Goal: Task Accomplishment & Management: Manage account settings

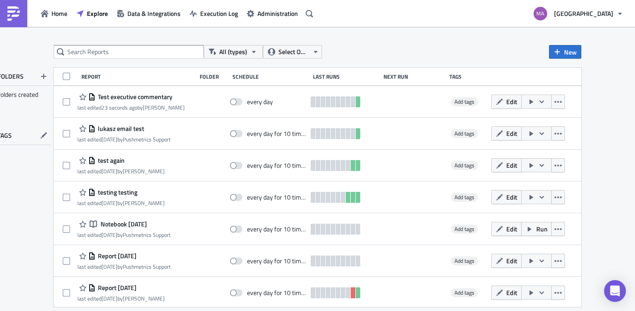
scroll to position [2, 0]
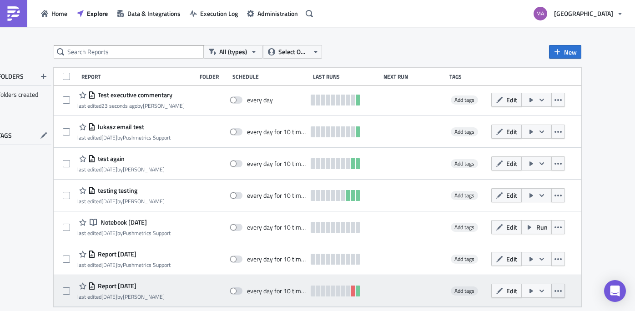
click at [561, 292] on icon "button" at bounding box center [557, 290] width 7 height 7
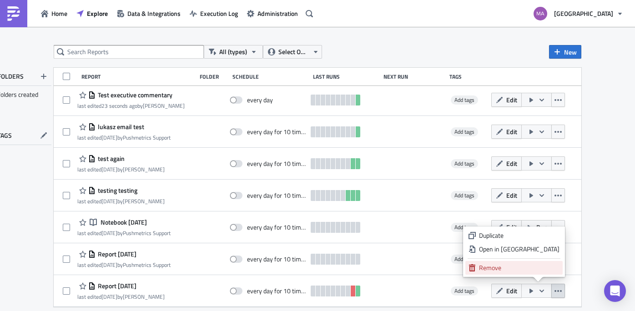
click at [535, 267] on div "Remove" at bounding box center [519, 267] width 80 height 9
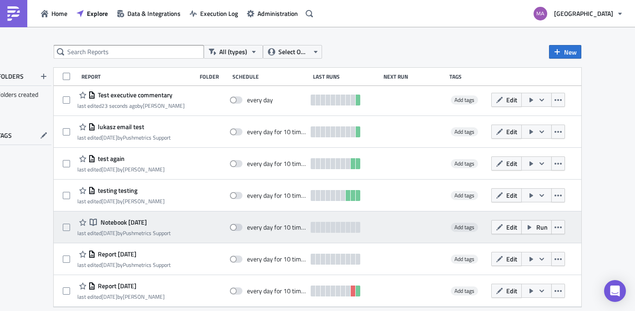
scroll to position [0, 0]
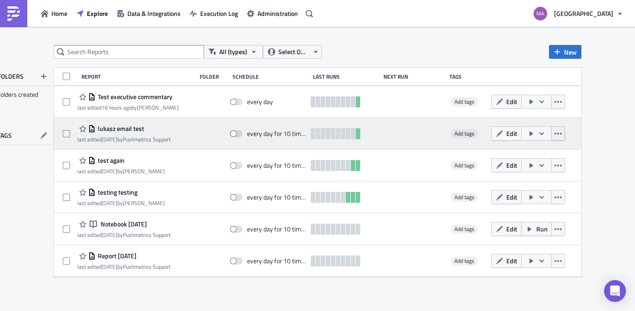
click at [559, 138] on button "button" at bounding box center [558, 133] width 14 height 14
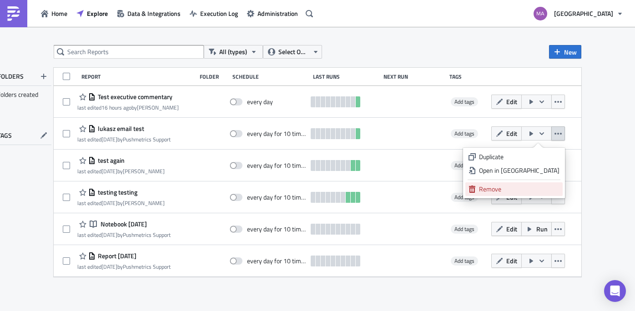
click at [548, 191] on div "Remove" at bounding box center [519, 189] width 80 height 9
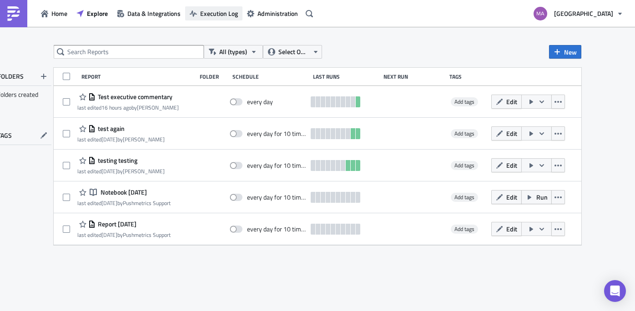
click at [218, 20] on button "Execution Log" at bounding box center [213, 13] width 57 height 14
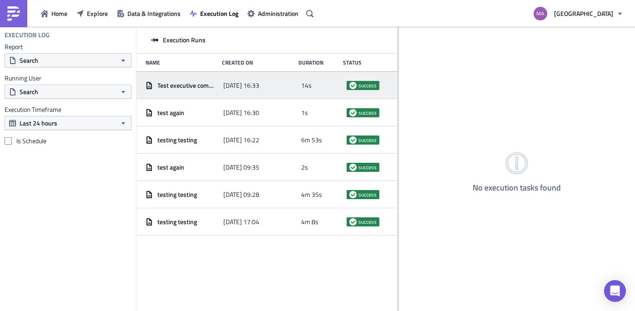
drag, startPoint x: 237, startPoint y: 66, endPoint x: 393, endPoint y: 86, distance: 157.3
click at [397, 86] on div at bounding box center [397, 170] width 1 height 286
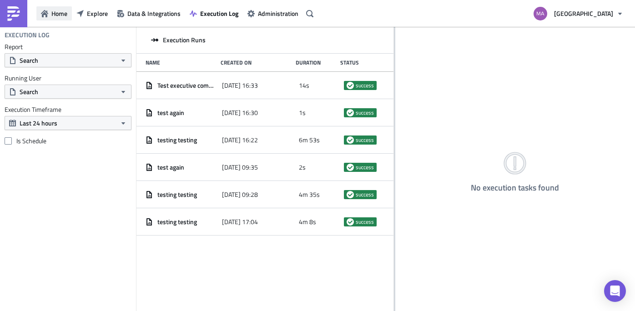
click at [70, 16] on button "Home" at bounding box center [53, 13] width 35 height 14
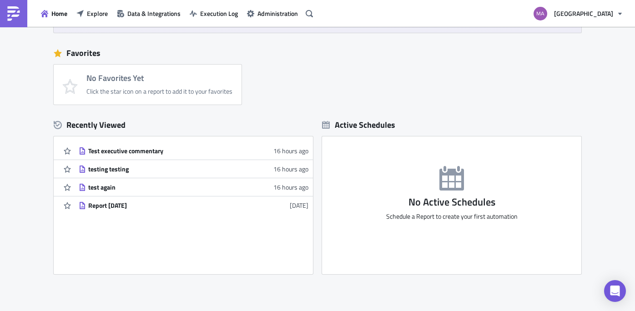
scroll to position [174, 0]
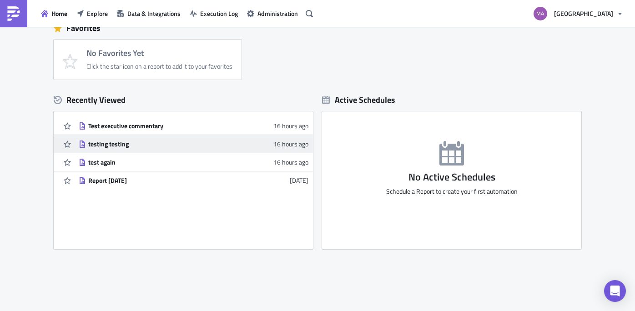
click at [112, 144] on div "testing testing" at bounding box center [167, 144] width 159 height 8
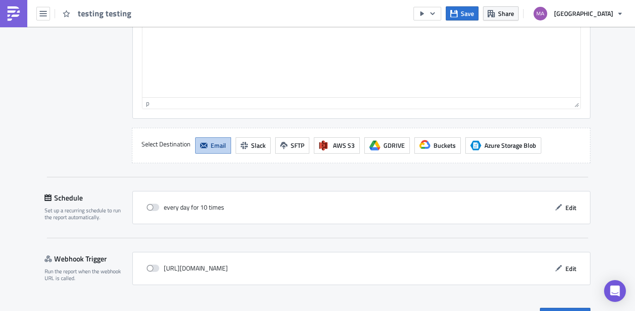
scroll to position [847, 0]
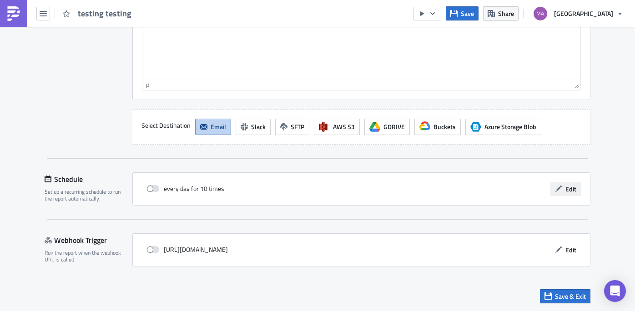
click at [561, 188] on icon "button" at bounding box center [558, 188] width 7 height 7
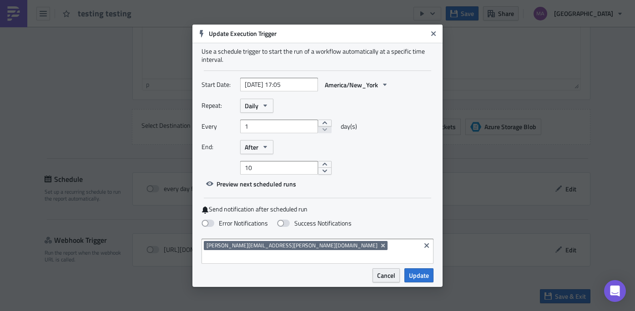
click at [388, 271] on span "Cancel" at bounding box center [386, 276] width 18 height 10
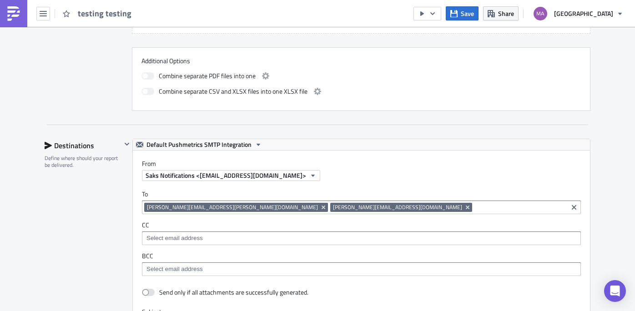
scroll to position [445, 0]
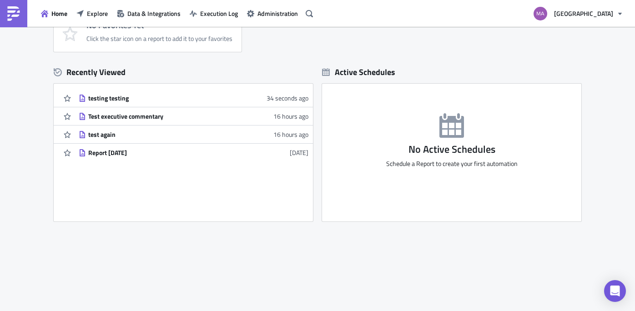
scroll to position [202, 0]
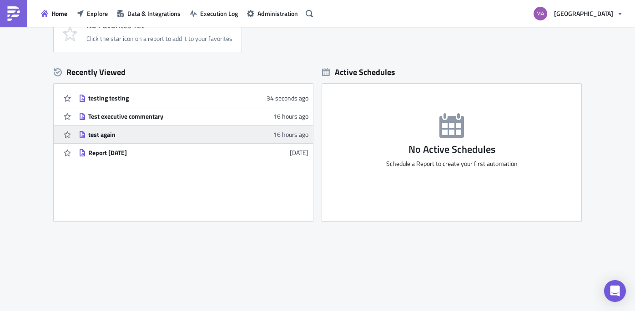
click at [107, 135] on div "test again" at bounding box center [167, 134] width 159 height 8
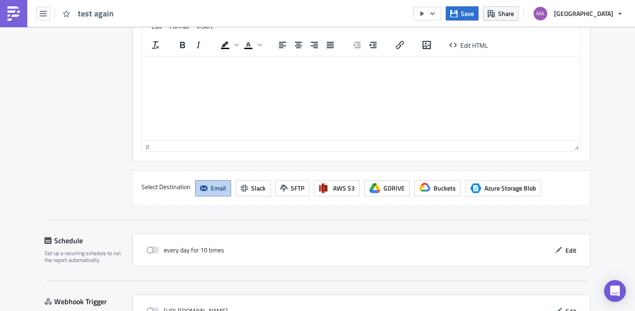
scroll to position [847, 0]
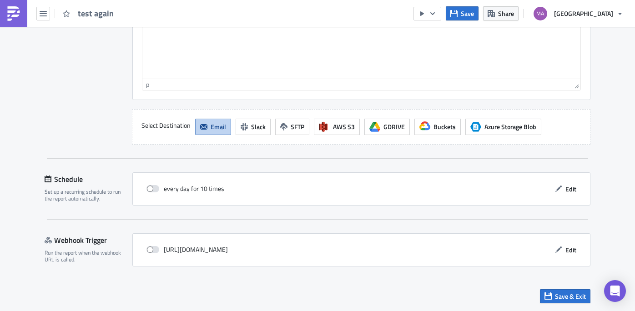
click at [565, 197] on div "every day for 10 times Edit" at bounding box center [361, 188] width 458 height 33
click at [565, 192] on button "Edit" at bounding box center [565, 189] width 30 height 14
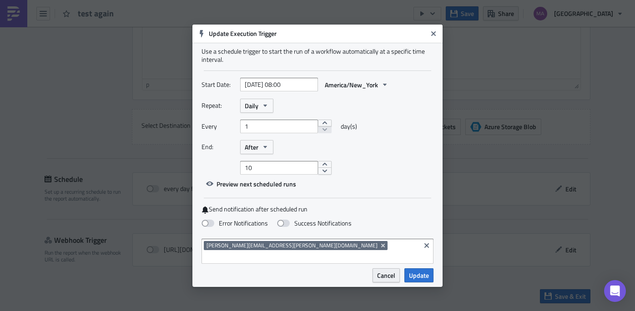
click at [384, 275] on span "Cancel" at bounding box center [386, 276] width 18 height 10
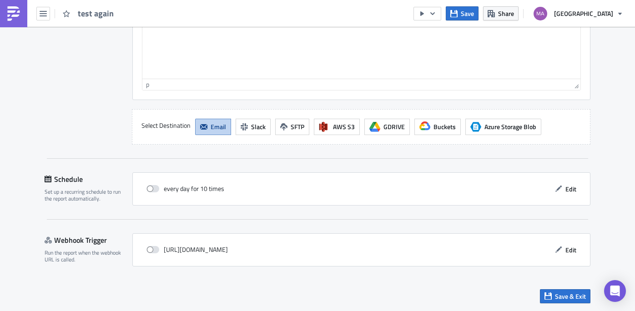
scroll to position [846, 0]
click at [331, 189] on div "every day for 10 times Edit" at bounding box center [361, 189] width 439 height 14
click at [570, 187] on span "Edit" at bounding box center [570, 190] width 11 height 10
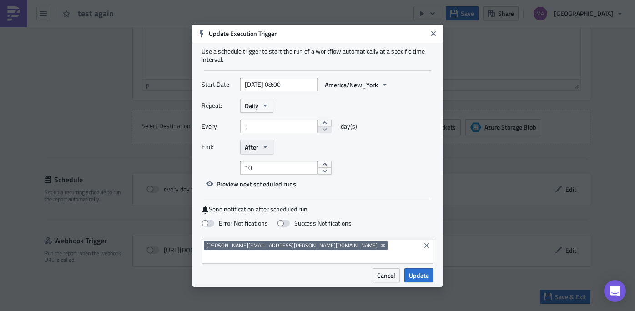
click at [264, 151] on icon "button" at bounding box center [264, 146] width 7 height 7
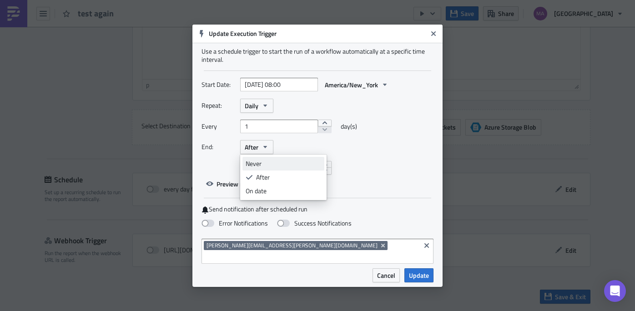
click at [263, 166] on div "Never" at bounding box center [283, 163] width 75 height 9
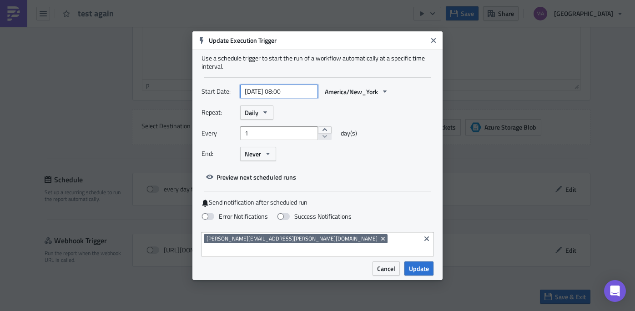
select select "7"
select select "2025"
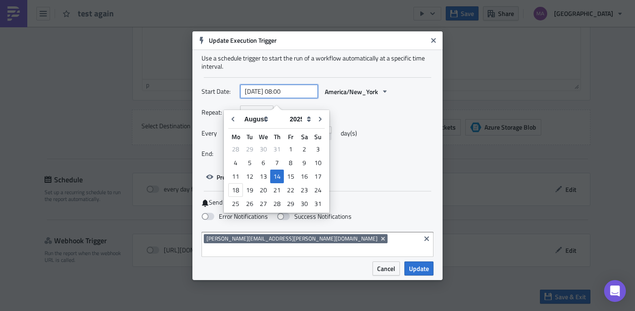
click at [300, 95] on input "[DATE] 08:00" at bounding box center [279, 92] width 78 height 14
click at [296, 96] on input "[DATE] 08:00" at bounding box center [279, 92] width 78 height 14
click at [286, 98] on input "[DATE] 08:00" at bounding box center [279, 92] width 78 height 14
type input "[DATE] 09:00"
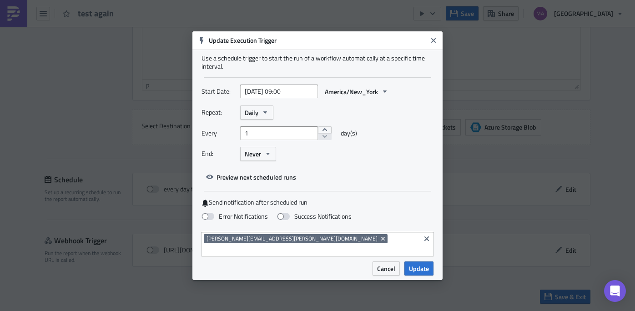
click at [411, 147] on div "Every 1 day(s)" at bounding box center [317, 136] width 232 height 20
click at [421, 270] on button "Update" at bounding box center [418, 268] width 29 height 14
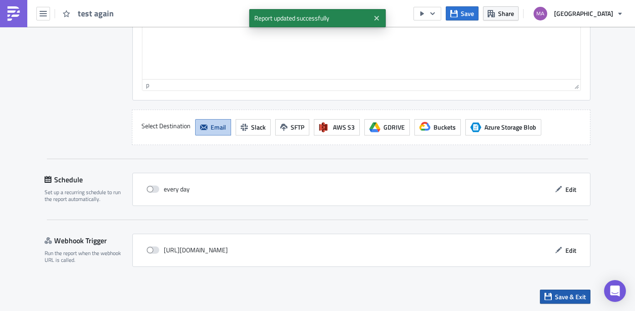
click at [552, 296] on button "Save & Exit" at bounding box center [565, 297] width 50 height 14
